Goal: Navigation & Orientation: Find specific page/section

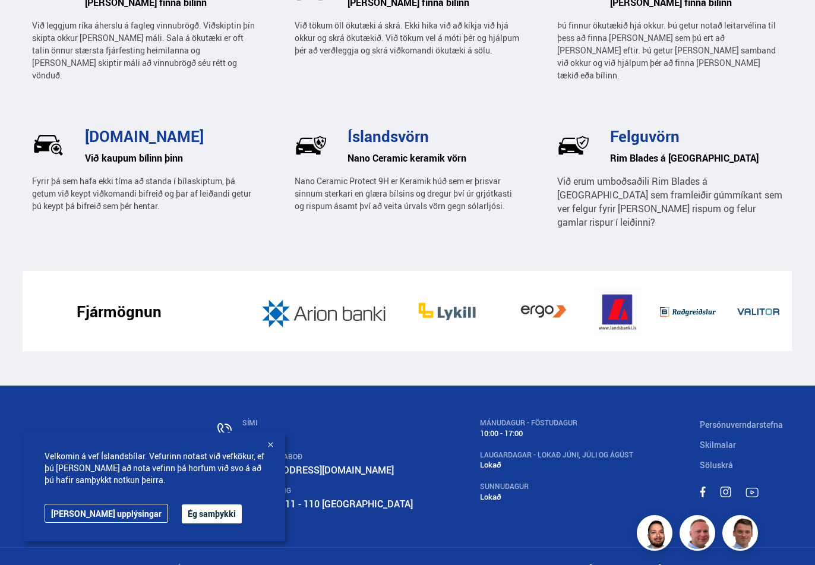
click at [267, 444] on div at bounding box center [270, 446] width 12 height 12
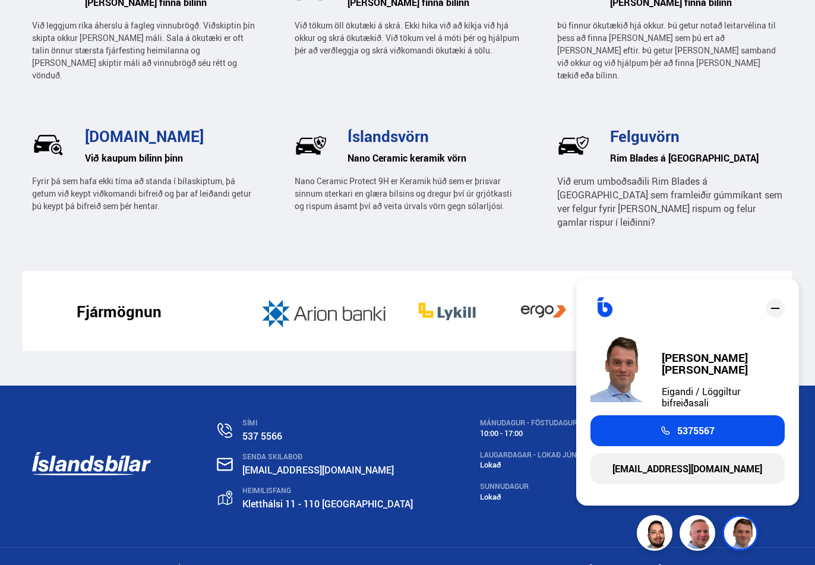
click at [794, 513] on div "SÍMI 537 5566 SENDA SKILABOÐ [EMAIL_ADDRESS][DOMAIN_NAME] [STREET_ADDRESS] MÁNU…" at bounding box center [407, 466] width 815 height 162
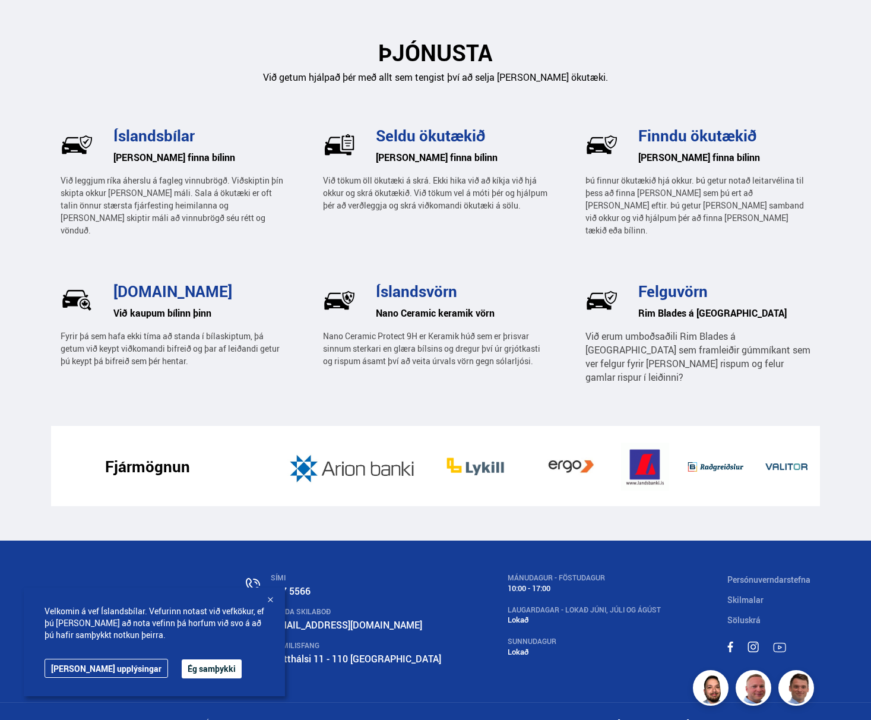
click at [268, 601] on div at bounding box center [270, 601] width 12 height 12
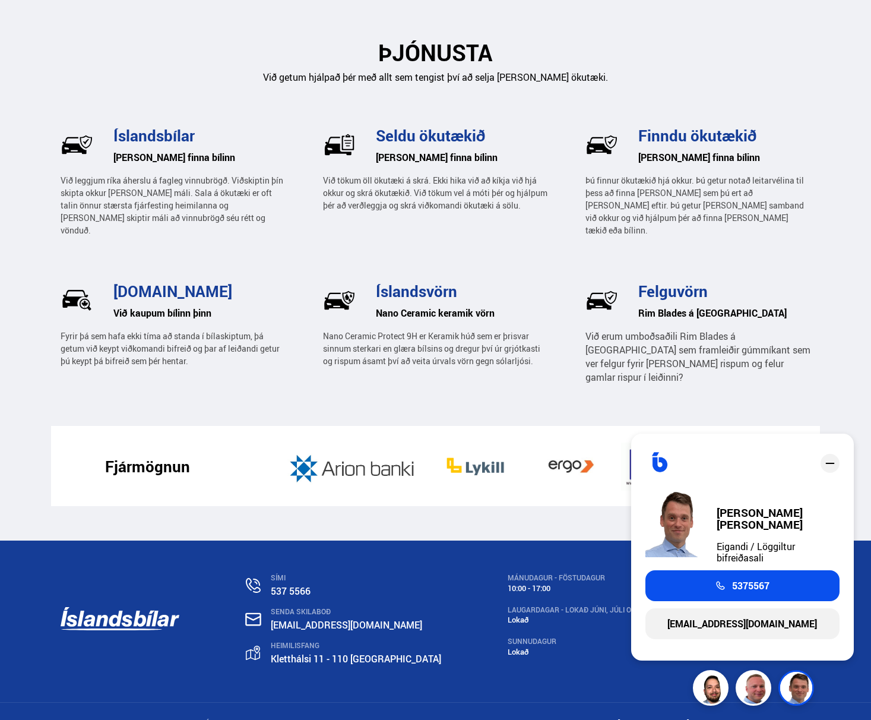
click at [861, 561] on div "SÍMI 537 5566 SENDA SKILABOÐ [EMAIL_ADDRESS][DOMAIN_NAME] [STREET_ADDRESS] MÁNU…" at bounding box center [435, 622] width 871 height 162
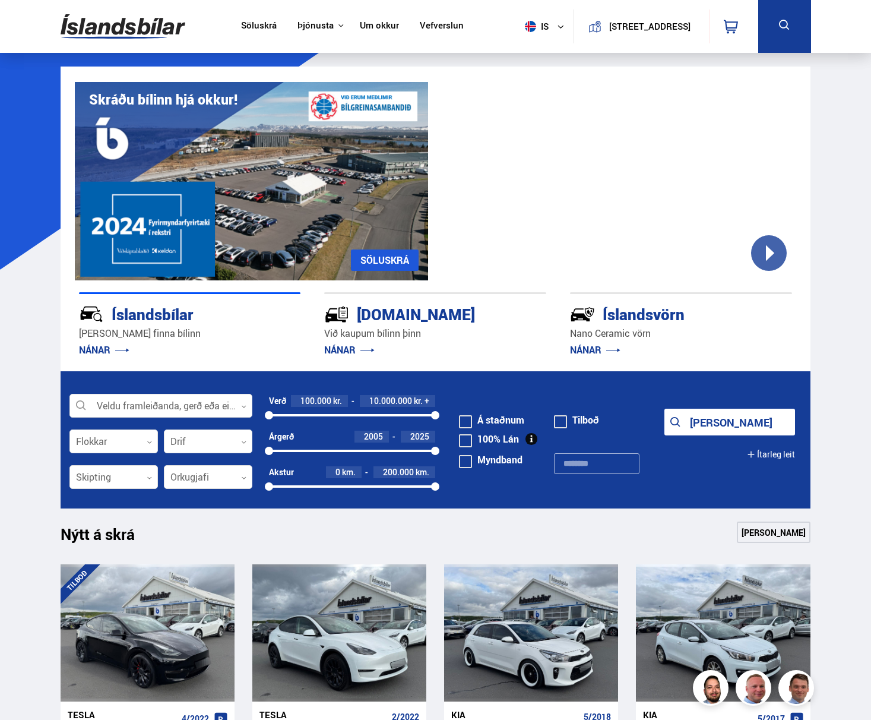
click at [369, 27] on link "Um okkur" at bounding box center [379, 26] width 39 height 12
